Goal: Use online tool/utility: Utilize a website feature to perform a specific function

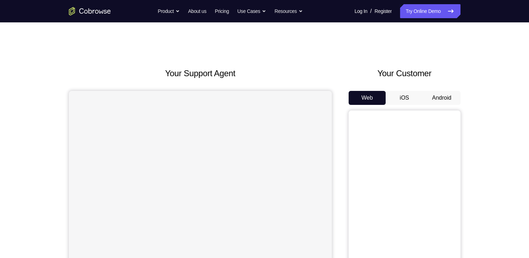
click at [440, 100] on button "Android" at bounding box center [441, 98] width 37 height 14
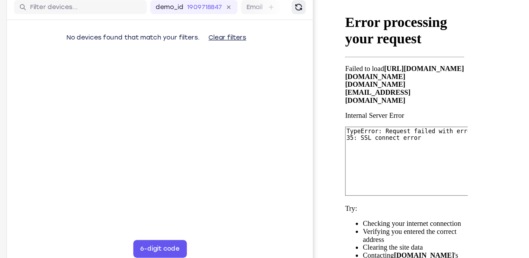
click at [232, 2] on icon "Refresh" at bounding box center [231, 0] width 7 height 7
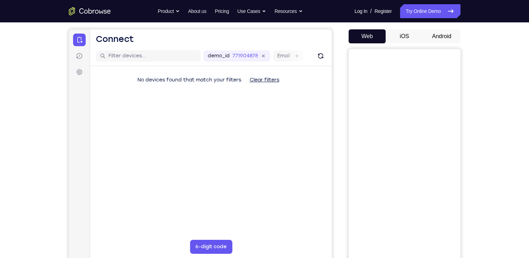
scroll to position [60, 0]
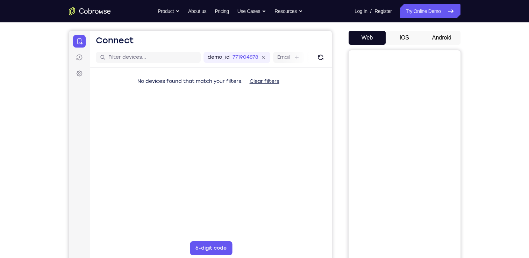
click at [435, 41] on button "Android" at bounding box center [441, 38] width 37 height 14
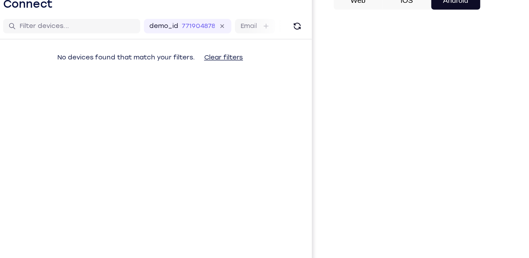
scroll to position [75, 0]
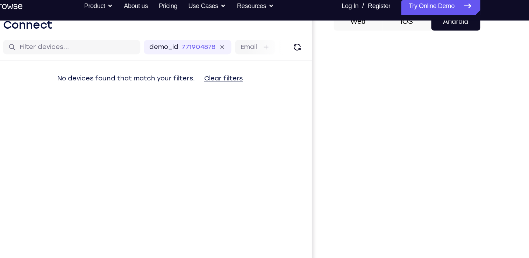
click at [450, 26] on button "Android" at bounding box center [441, 23] width 37 height 14
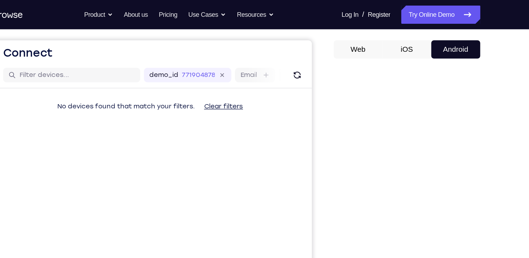
scroll to position [59, 0]
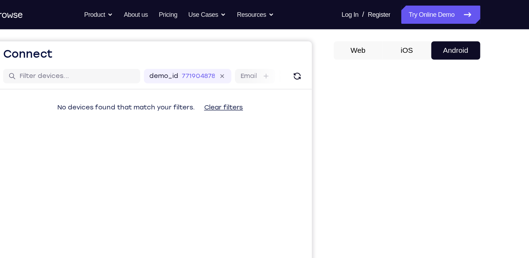
click at [407, 39] on button "iOS" at bounding box center [404, 38] width 37 height 14
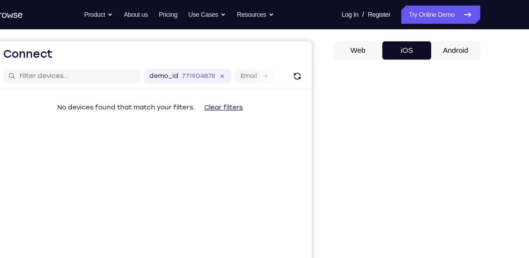
click at [434, 38] on button "Android" at bounding box center [441, 38] width 37 height 14
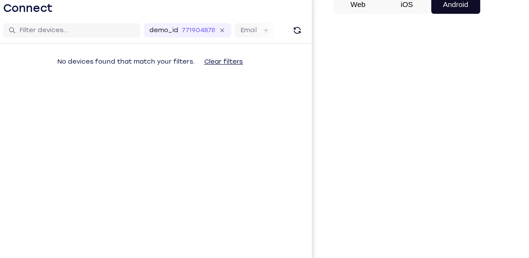
scroll to position [60, 0]
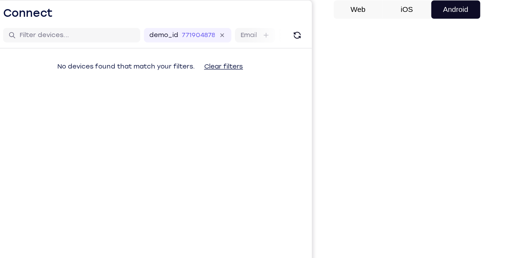
click at [368, 33] on button "Web" at bounding box center [367, 38] width 37 height 14
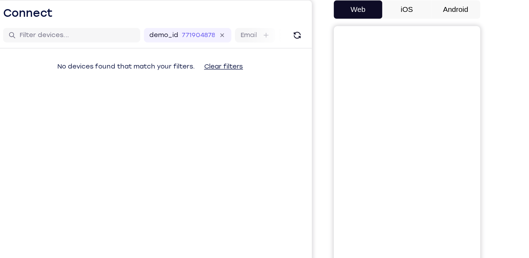
click at [439, 36] on button "Android" at bounding box center [441, 38] width 37 height 14
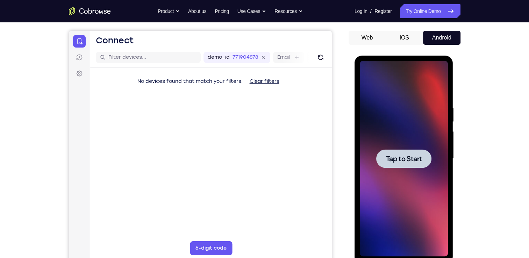
scroll to position [0, 0]
click at [389, 140] on div at bounding box center [404, 159] width 88 height 196
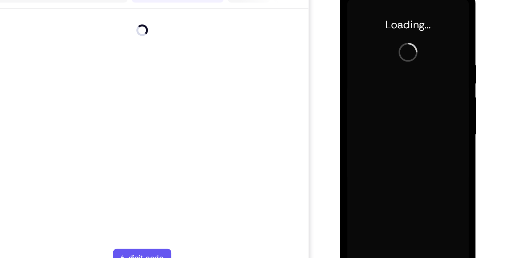
scroll to position [61, 0]
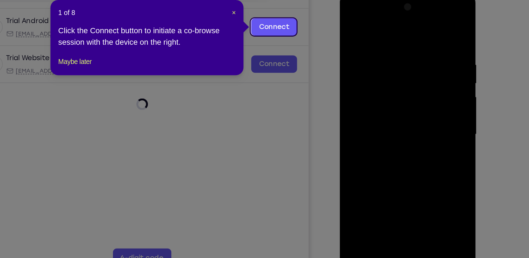
click at [385, 153] on icon at bounding box center [267, 129] width 534 height 258
click at [277, 70] on span "×" at bounding box center [277, 69] width 3 height 6
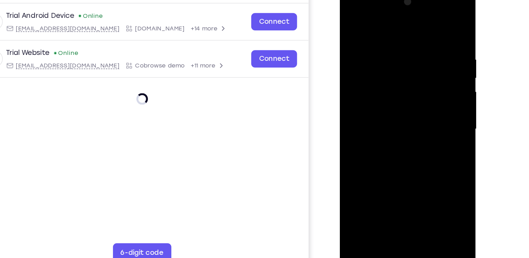
click at [389, 181] on div at bounding box center [389, 90] width 88 height 196
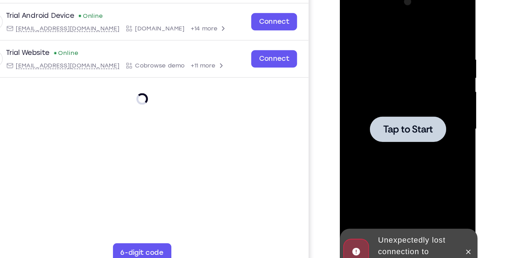
click at [382, 117] on div at bounding box center [389, 90] width 88 height 196
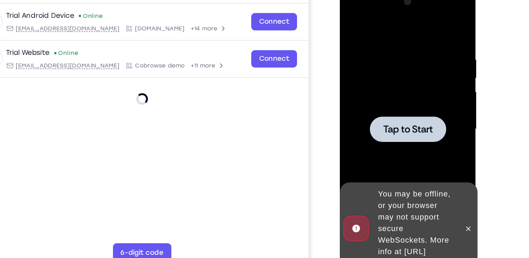
click at [391, 97] on div at bounding box center [388, 90] width 55 height 19
click at [432, 151] on div at bounding box center [432, 162] width 11 height 67
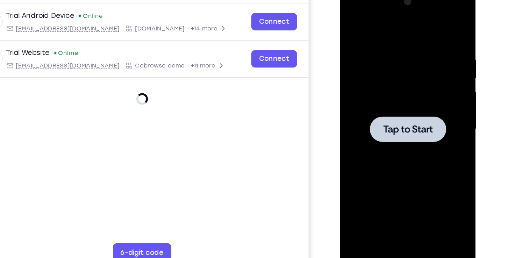
click at [380, 69] on div at bounding box center [389, 90] width 88 height 196
click at [387, 94] on span "Tap to Start" at bounding box center [389, 90] width 36 height 7
click at [366, 84] on div at bounding box center [388, 90] width 55 height 19
drag, startPoint x: 382, startPoint y: 115, endPoint x: 600, endPoint y: 72, distance: 222.3
click at [382, 115] on div at bounding box center [389, 90] width 88 height 196
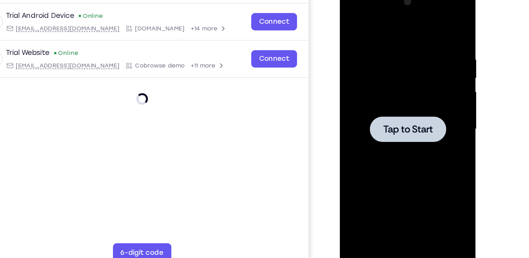
click at [353, 43] on div at bounding box center [389, 90] width 88 height 196
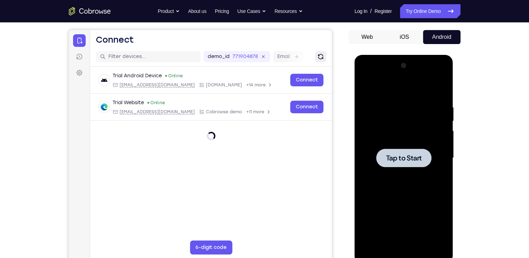
click at [316, 57] on button "Refresh" at bounding box center [320, 56] width 11 height 11
click at [388, 98] on div at bounding box center [404, 158] width 88 height 196
click at [377, 123] on div at bounding box center [404, 158] width 88 height 196
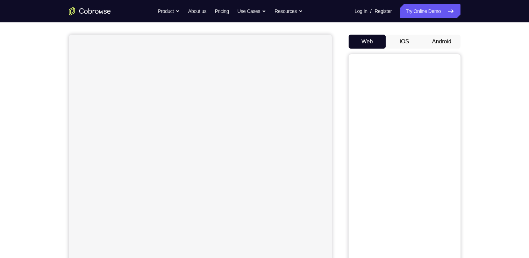
scroll to position [61, 0]
click at [440, 34] on button "Android" at bounding box center [441, 37] width 37 height 14
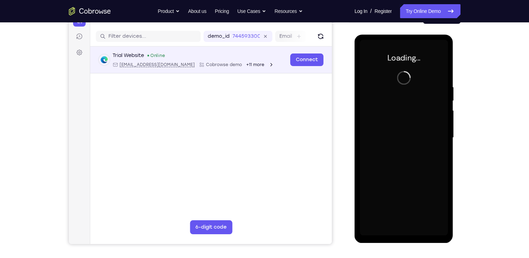
scroll to position [0, 0]
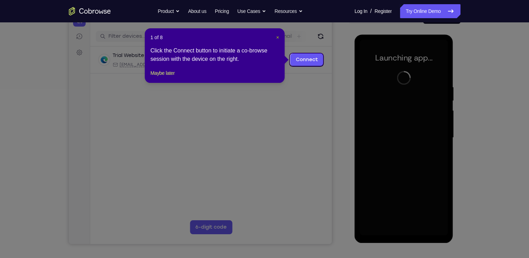
click at [278, 38] on span "×" at bounding box center [277, 38] width 3 height 6
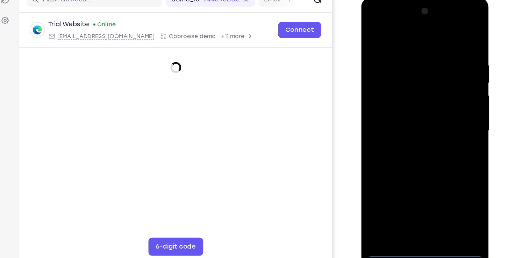
scroll to position [81, 0]
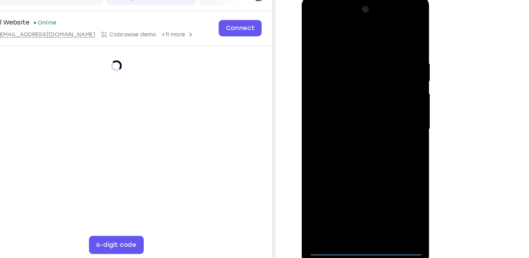
click at [350, 192] on div at bounding box center [351, 99] width 88 height 196
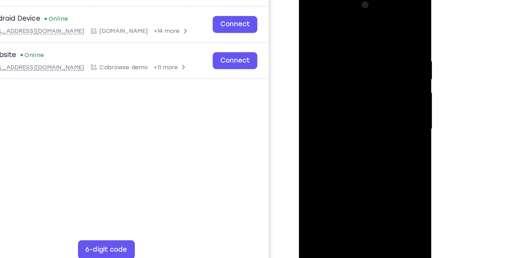
click at [378, 159] on div at bounding box center [348, 94] width 88 height 196
click at [350, 25] on div at bounding box center [348, 94] width 88 height 196
click at [378, 87] on div at bounding box center [348, 94] width 88 height 196
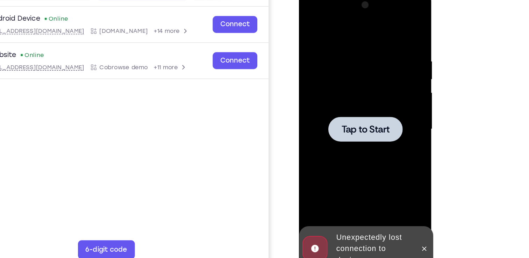
click at [362, 58] on div at bounding box center [348, 94] width 88 height 196
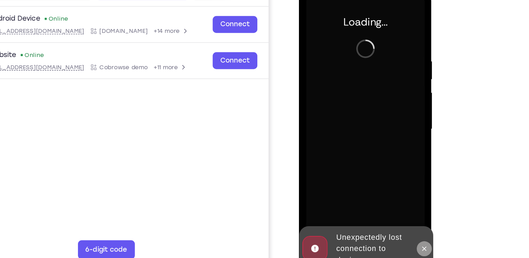
click at [391, 180] on icon at bounding box center [392, 183] width 6 height 6
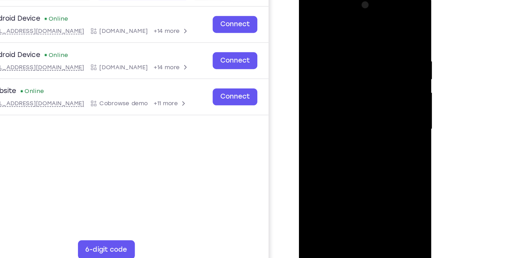
click at [349, 185] on div at bounding box center [348, 94] width 88 height 196
click at [381, 159] on div at bounding box center [348, 94] width 88 height 196
click at [342, 29] on div at bounding box center [348, 94] width 88 height 196
click at [380, 92] on div at bounding box center [348, 94] width 88 height 196
click at [342, 106] on div at bounding box center [348, 94] width 88 height 196
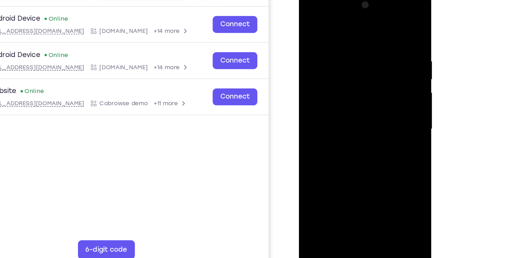
click at [342, 81] on div at bounding box center [348, 94] width 88 height 196
click at [385, 172] on div at bounding box center [348, 94] width 88 height 196
click at [347, 77] on div at bounding box center [348, 94] width 88 height 196
drag, startPoint x: 336, startPoint y: 28, endPoint x: 338, endPoint y: -19, distance: 46.2
click at [338, 0] on html "Online web based iOS Simulators and Android Emulators. Run iPhone, iPad, Mobile…" at bounding box center [349, 96] width 100 height 210
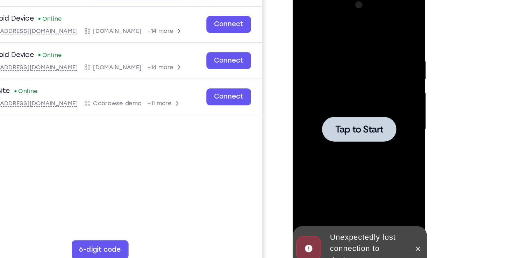
click at [349, 76] on div at bounding box center [342, 94] width 88 height 196
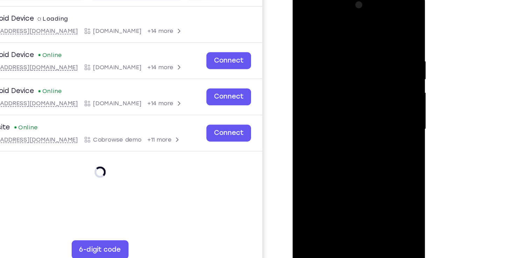
click at [341, 185] on div at bounding box center [342, 94] width 88 height 196
click at [374, 156] on div at bounding box center [342, 94] width 88 height 196
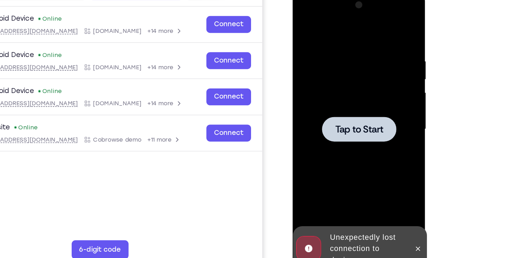
click at [352, 113] on div at bounding box center [342, 94] width 88 height 196
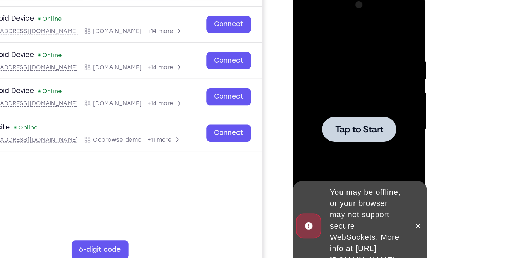
click at [352, 113] on div at bounding box center [342, 94] width 88 height 196
click at [338, 84] on div at bounding box center [341, 93] width 55 height 19
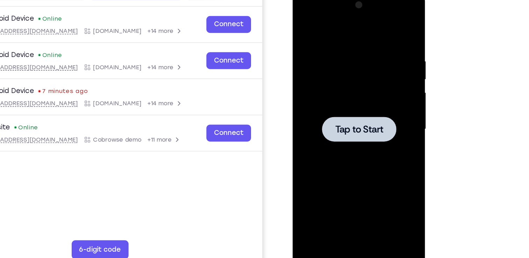
click at [369, 90] on div at bounding box center [341, 93] width 55 height 19
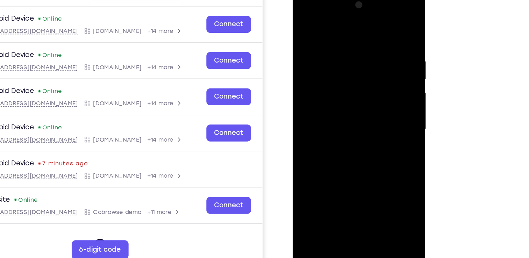
click at [343, 186] on div at bounding box center [342, 94] width 88 height 196
click at [372, 157] on div at bounding box center [342, 94] width 88 height 196
click at [341, 22] on div at bounding box center [342, 94] width 88 height 196
click at [370, 90] on div at bounding box center [342, 94] width 88 height 196
click at [334, 107] on div at bounding box center [342, 94] width 88 height 196
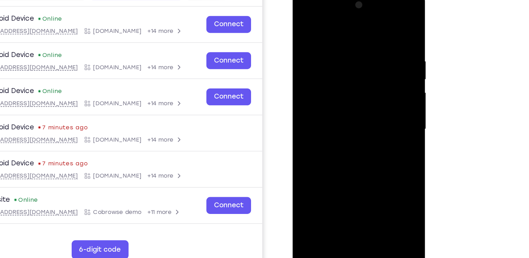
click at [334, 88] on div at bounding box center [342, 94] width 88 height 196
click at [336, 80] on div at bounding box center [342, 94] width 88 height 196
click at [335, 94] on div at bounding box center [342, 94] width 88 height 196
click at [347, 115] on div at bounding box center [342, 94] width 88 height 196
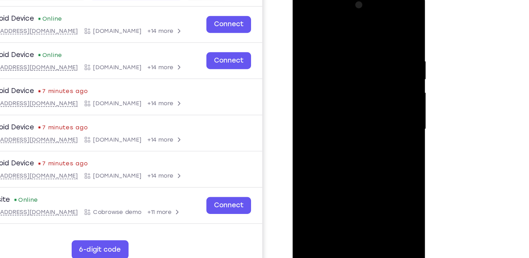
click at [352, 116] on div at bounding box center [342, 94] width 88 height 196
drag, startPoint x: 339, startPoint y: 28, endPoint x: 344, endPoint y: -7, distance: 35.3
click at [344, 0] on div at bounding box center [342, 95] width 99 height 208
drag, startPoint x: 368, startPoint y: 37, endPoint x: 338, endPoint y: 39, distance: 30.2
click at [338, 39] on div at bounding box center [342, 94] width 88 height 196
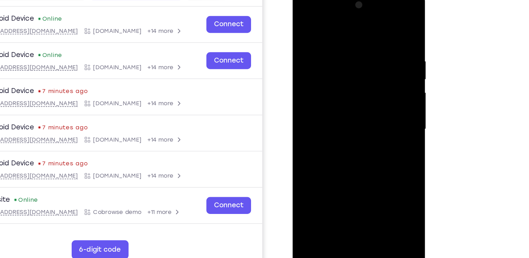
click at [379, 33] on div at bounding box center [342, 94] width 88 height 196
click at [380, 31] on div at bounding box center [342, 94] width 88 height 196
click at [359, 178] on div at bounding box center [342, 94] width 88 height 196
click at [357, 176] on div at bounding box center [342, 94] width 88 height 196
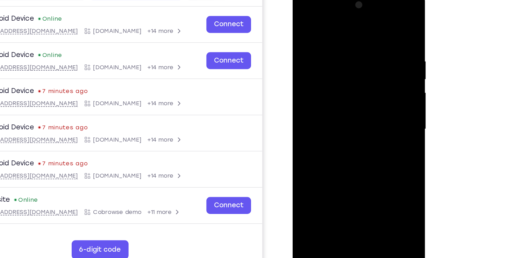
click at [342, 131] on div at bounding box center [342, 94] width 88 height 196
click at [306, 22] on div at bounding box center [342, 94] width 88 height 196
drag, startPoint x: 377, startPoint y: 40, endPoint x: 315, endPoint y: 35, distance: 62.4
click at [315, 35] on div at bounding box center [342, 94] width 88 height 196
drag, startPoint x: 368, startPoint y: 38, endPoint x: 305, endPoint y: 43, distance: 63.8
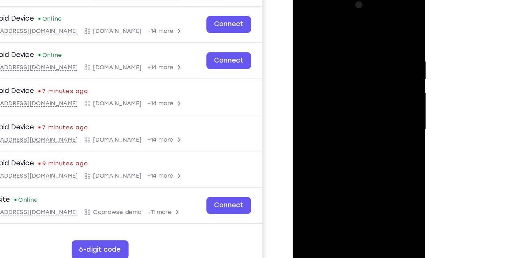
click at [305, 43] on div at bounding box center [342, 94] width 88 height 196
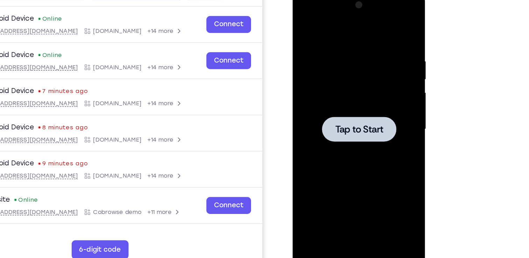
click at [366, 37] on div at bounding box center [342, 94] width 88 height 196
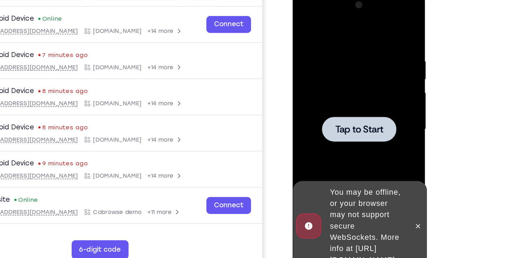
click at [335, 79] on div at bounding box center [342, 94] width 88 height 196
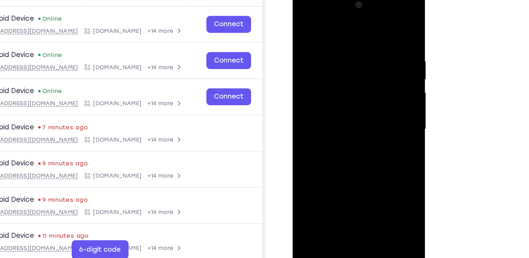
click at [340, 186] on div at bounding box center [342, 94] width 88 height 196
click at [375, 154] on div at bounding box center [342, 94] width 88 height 196
click at [320, 27] on div at bounding box center [342, 94] width 88 height 196
click at [371, 89] on div at bounding box center [342, 94] width 88 height 196
click at [333, 105] on div at bounding box center [342, 94] width 88 height 196
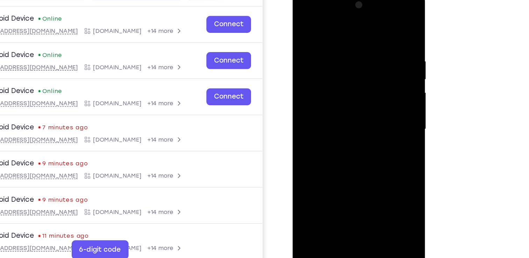
click at [325, 89] on div at bounding box center [342, 94] width 88 height 196
click at [329, 80] on div at bounding box center [342, 94] width 88 height 196
click at [342, 94] on div at bounding box center [342, 94] width 88 height 196
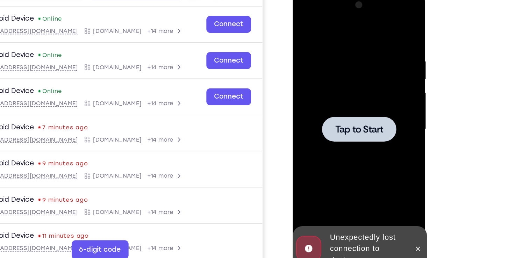
click at [352, 104] on div at bounding box center [342, 94] width 88 height 196
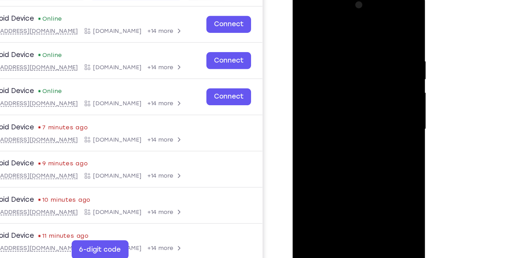
click at [339, 103] on div at bounding box center [342, 94] width 88 height 196
click at [339, 186] on div at bounding box center [342, 94] width 88 height 196
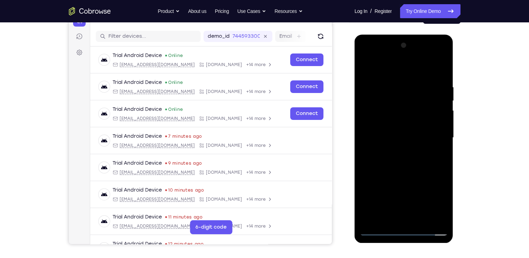
scroll to position [0, 0]
click at [375, 181] on div at bounding box center [404, 138] width 88 height 196
click at [400, 226] on div at bounding box center [404, 138] width 88 height 196
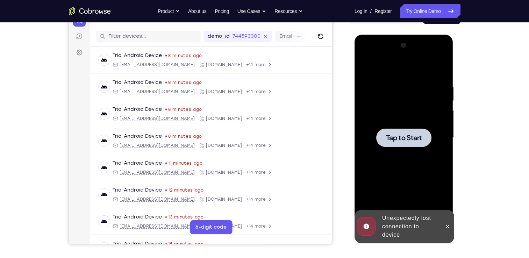
click at [378, 99] on div at bounding box center [404, 138] width 88 height 196
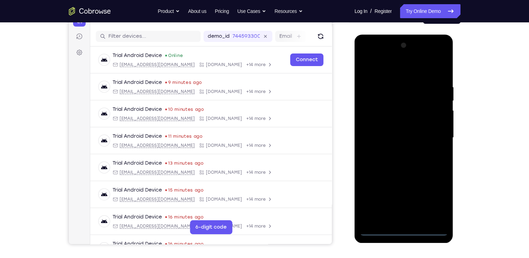
click at [403, 232] on div at bounding box center [404, 138] width 88 height 196
click at [436, 201] on div at bounding box center [404, 138] width 88 height 196
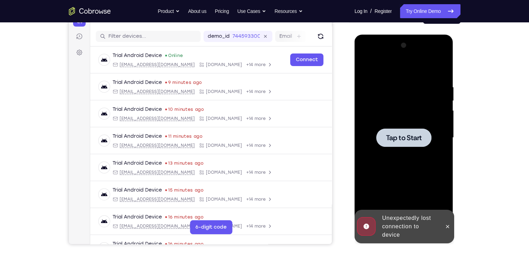
drag, startPoint x: 614, startPoint y: 102, endPoint x: 363, endPoint y: 109, distance: 251.5
click at [363, 109] on div at bounding box center [404, 138] width 88 height 196
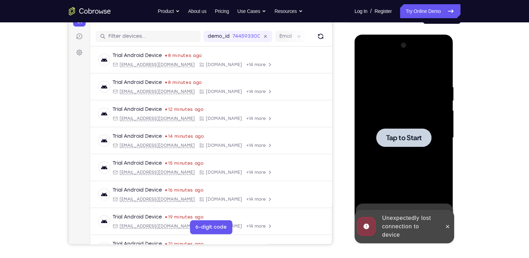
click at [399, 99] on div at bounding box center [404, 138] width 88 height 196
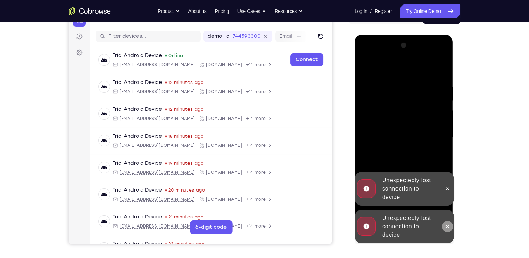
click at [445, 224] on icon at bounding box center [448, 227] width 6 height 6
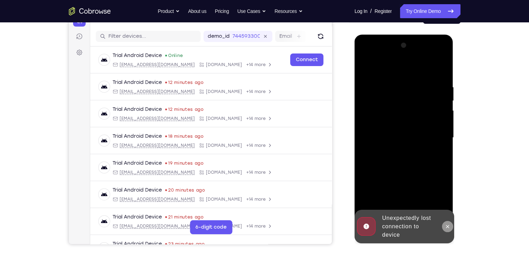
click at [447, 224] on icon at bounding box center [448, 227] width 6 height 6
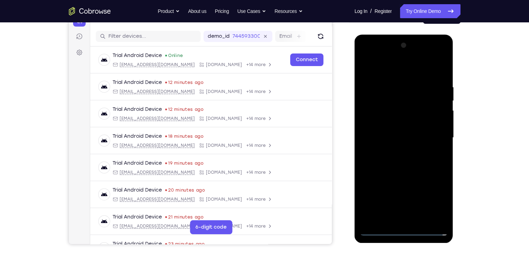
click at [402, 229] on div at bounding box center [404, 138] width 88 height 196
click at [436, 199] on div at bounding box center [404, 138] width 88 height 196
click at [385, 71] on div at bounding box center [404, 138] width 88 height 196
click at [434, 134] on div at bounding box center [404, 138] width 88 height 196
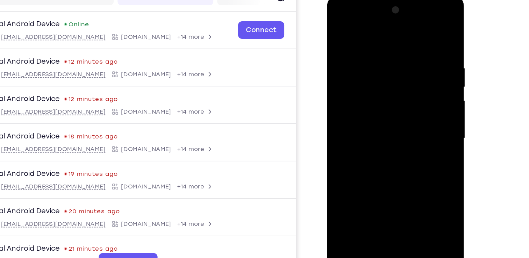
scroll to position [81, 0]
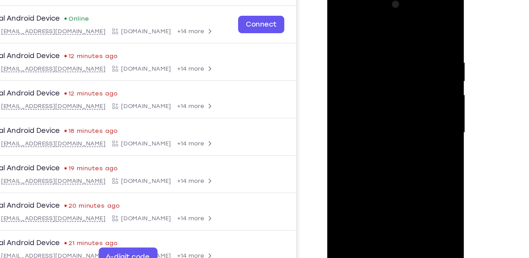
drag, startPoint x: 385, startPoint y: 138, endPoint x: 365, endPoint y: 103, distance: 39.8
click at [365, 103] on div at bounding box center [376, 93] width 88 height 196
click at [366, 103] on div at bounding box center [376, 93] width 88 height 196
click at [362, 80] on div at bounding box center [376, 93] width 88 height 196
click at [363, 65] on div at bounding box center [376, 93] width 88 height 196
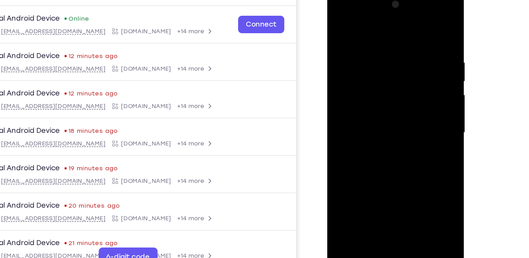
click at [364, 75] on div at bounding box center [376, 93] width 88 height 196
click at [369, 91] on div at bounding box center [376, 93] width 88 height 196
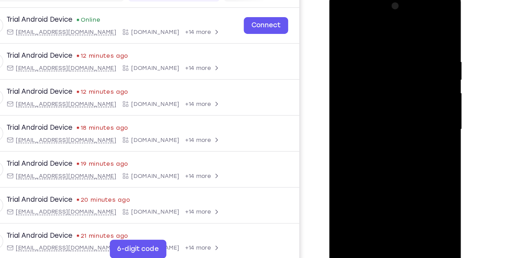
click at [394, 123] on div at bounding box center [379, 95] width 88 height 196
drag, startPoint x: 413, startPoint y: 41, endPoint x: 352, endPoint y: 43, distance: 60.9
click at [352, 43] on div at bounding box center [379, 95] width 88 height 196
drag, startPoint x: 408, startPoint y: 41, endPoint x: 359, endPoint y: 42, distance: 48.6
click at [359, 42] on div at bounding box center [379, 95] width 88 height 196
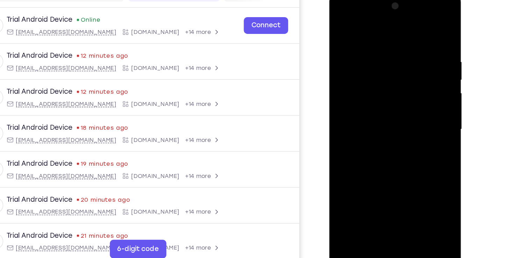
drag, startPoint x: 417, startPoint y: 43, endPoint x: 361, endPoint y: 45, distance: 56.3
click at [361, 45] on div at bounding box center [379, 95] width 88 height 196
drag, startPoint x: 402, startPoint y: 150, endPoint x: 402, endPoint y: 64, distance: 85.7
click at [402, 64] on div at bounding box center [379, 95] width 88 height 196
drag, startPoint x: 371, startPoint y: 150, endPoint x: 376, endPoint y: 51, distance: 99.7
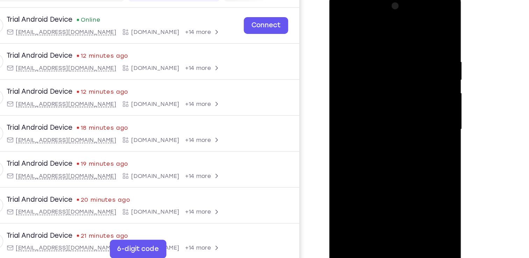
click at [376, 51] on div at bounding box center [379, 95] width 88 height 196
